Goal: Answer question/provide support: Share knowledge or assist other users

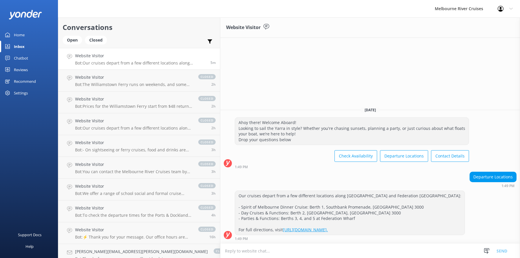
click at [72, 45] on div "Open Closed" at bounding box center [86, 43] width 47 height 14
click at [71, 39] on div "Open" at bounding box center [72, 40] width 19 height 9
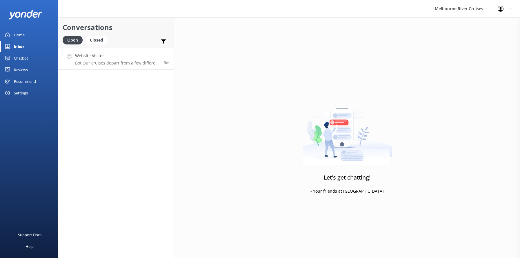
click at [101, 58] on h4 "Website Visitor" at bounding box center [117, 56] width 85 height 6
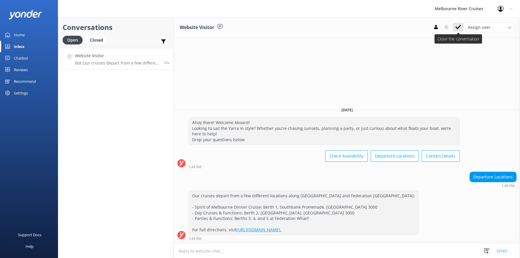
click at [458, 26] on icon at bounding box center [459, 27] width 6 height 6
